Goal: Transaction & Acquisition: Download file/media

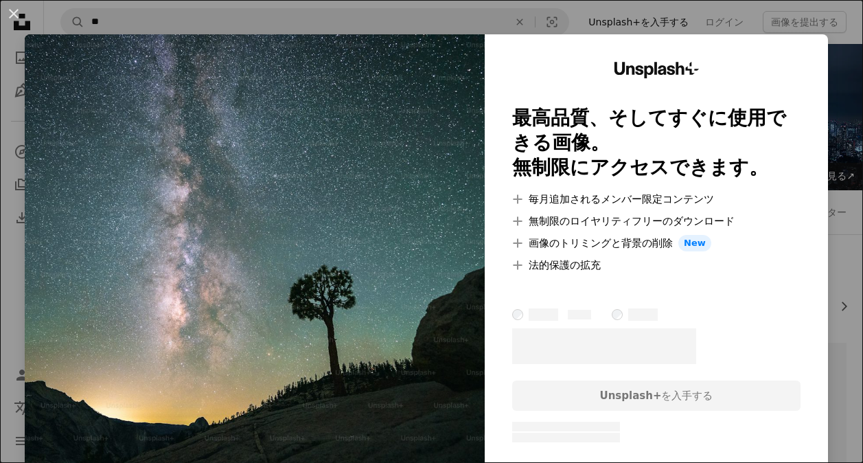
scroll to position [1064, 0]
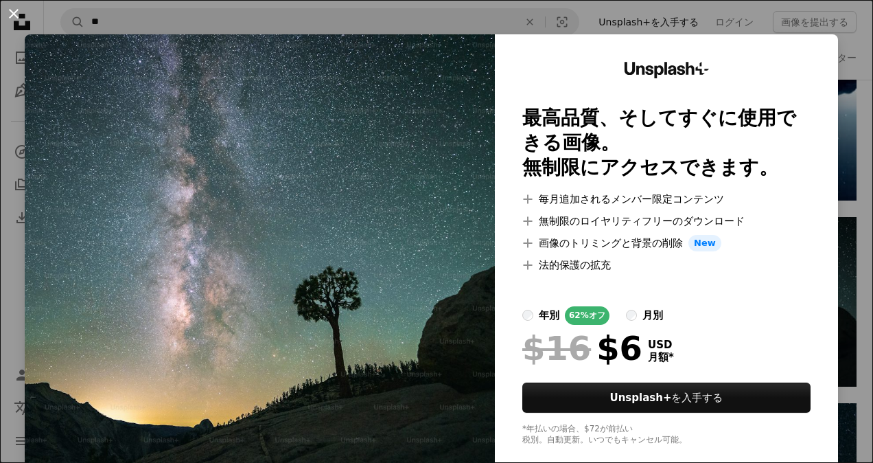
click at [16, 11] on button "An X shape" at bounding box center [13, 13] width 16 height 16
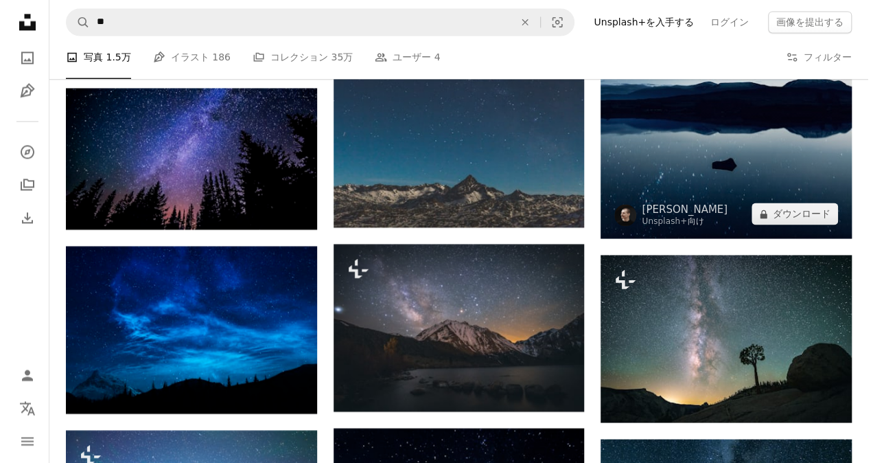
scroll to position [832, 0]
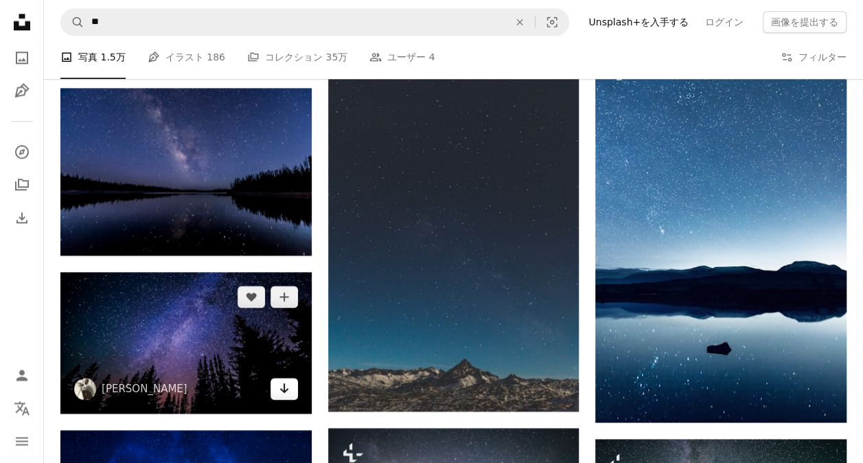
click at [279, 393] on icon "Arrow pointing down" at bounding box center [284, 388] width 11 height 16
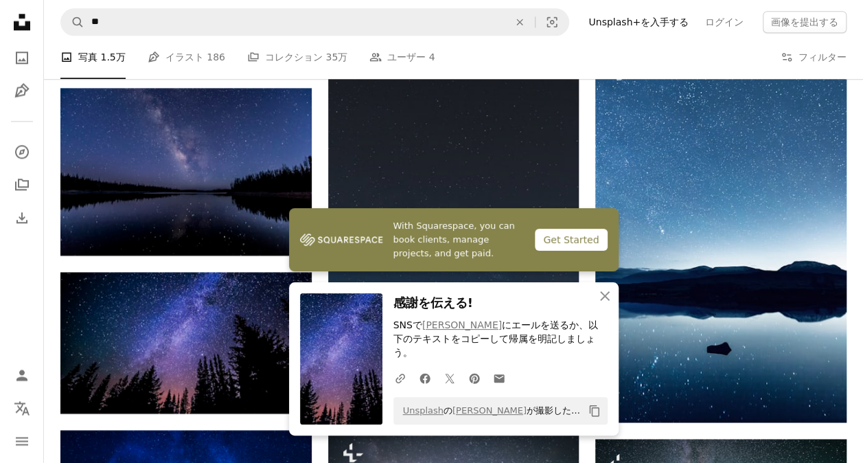
drag, startPoint x: 601, startPoint y: 94, endPoint x: 523, endPoint y: 175, distance: 112.6
click at [523, 175] on img at bounding box center [453, 222] width 251 height 377
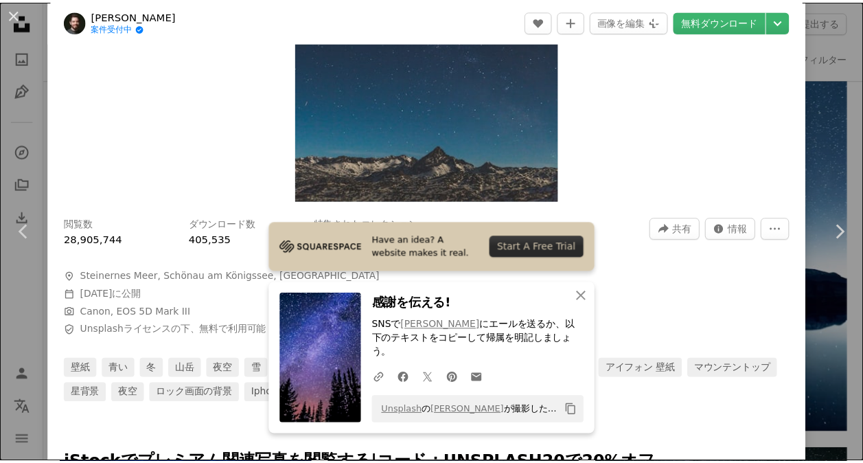
scroll to position [264, 0]
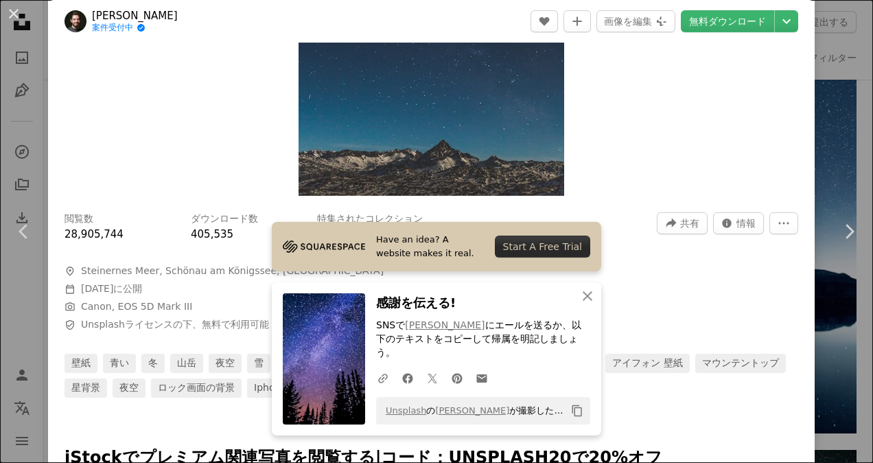
click at [12, 22] on button "An X shape" at bounding box center [13, 13] width 16 height 16
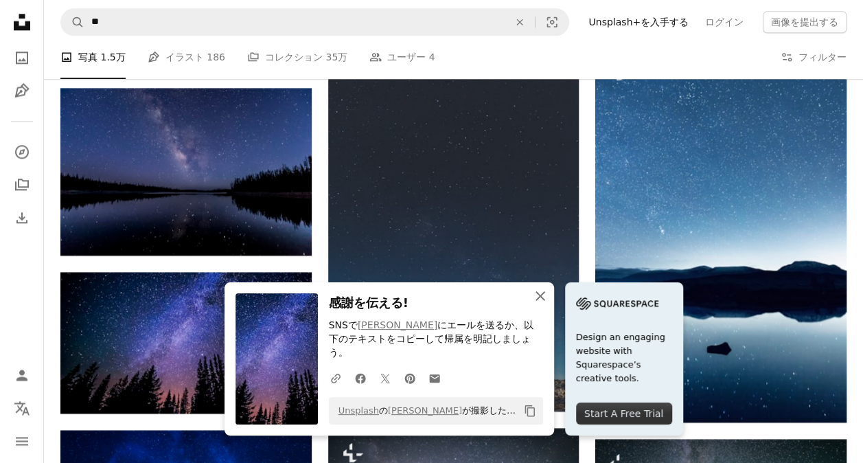
click at [543, 301] on icon "button" at bounding box center [540, 296] width 10 height 10
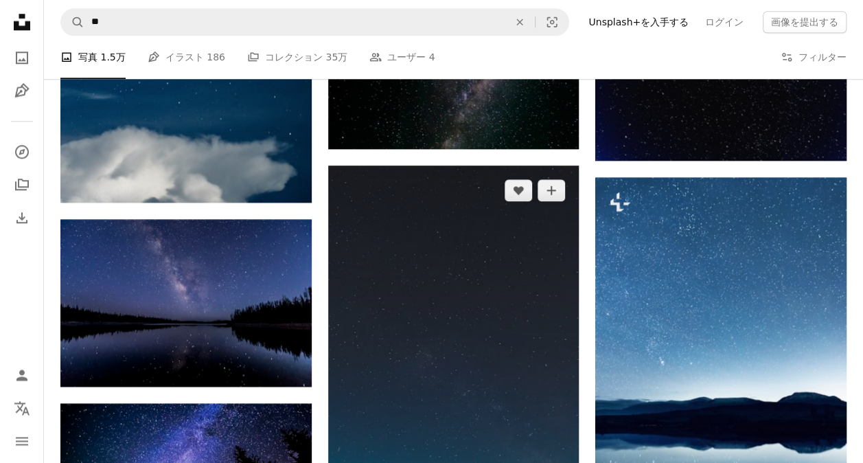
scroll to position [771, 0]
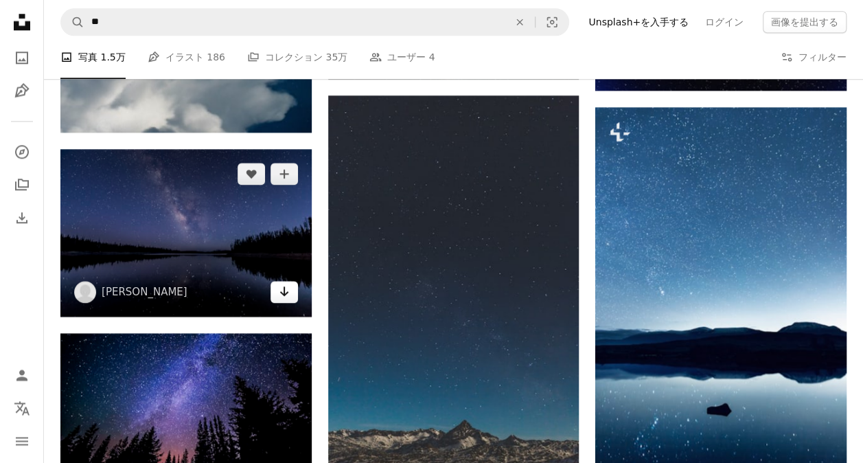
click at [285, 291] on icon "Arrow pointing down" at bounding box center [284, 291] width 11 height 16
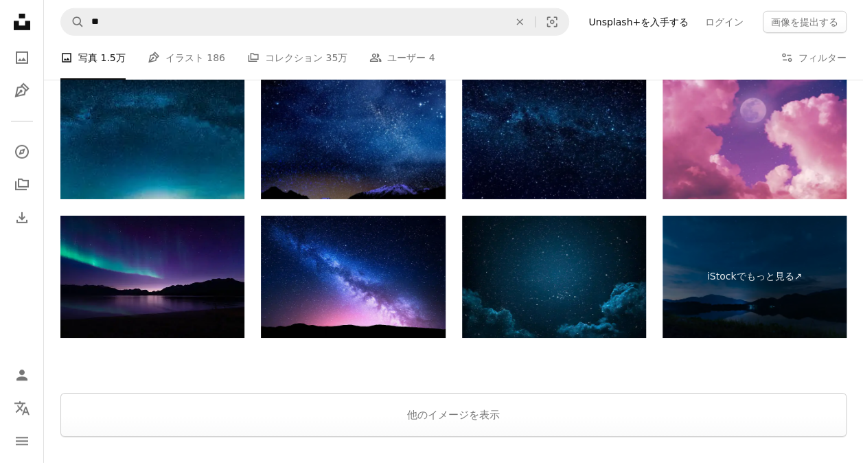
scroll to position [2199, 0]
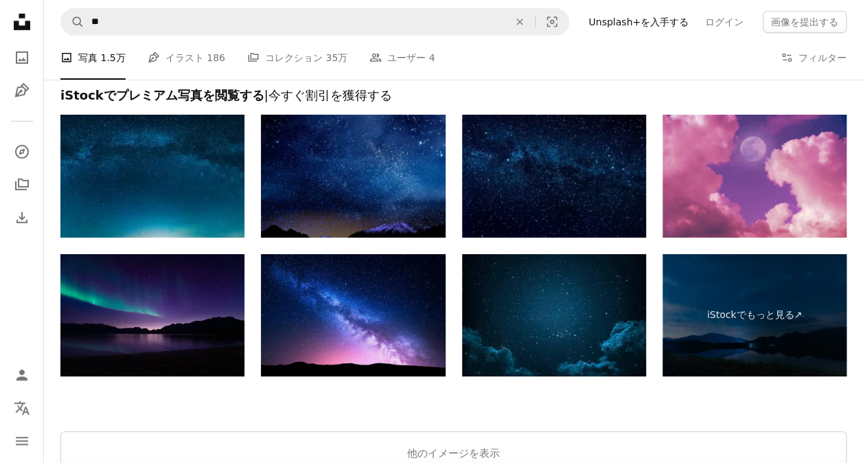
click at [174, 312] on img at bounding box center [152, 315] width 184 height 123
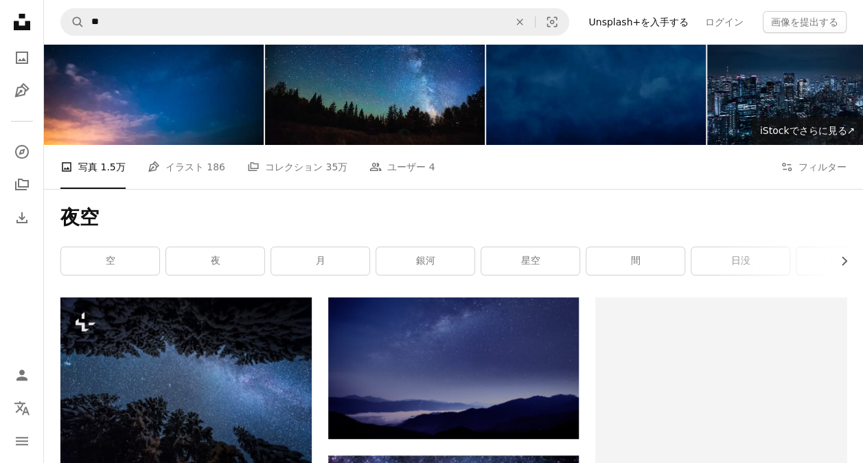
scroll to position [0, 0]
